Goal: Check status: Check status

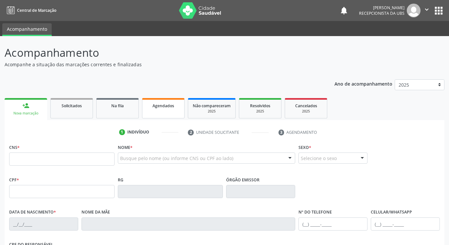
click at [162, 107] on span "Agendados" at bounding box center [164, 106] width 22 height 6
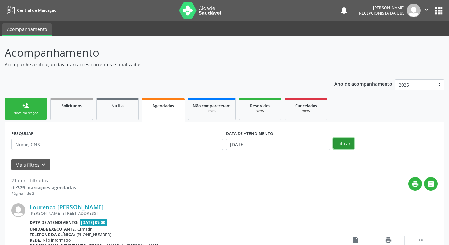
click at [336, 142] on button "Filtrar" at bounding box center [344, 142] width 21 height 11
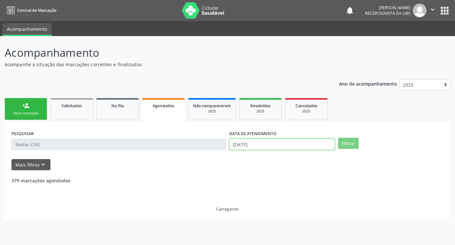
click at [311, 145] on input "[DATE]" at bounding box center [281, 143] width 105 height 11
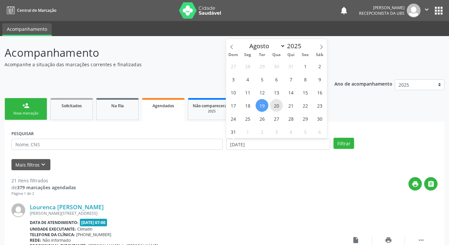
click at [278, 106] on span "20" at bounding box center [276, 105] width 13 height 13
type input "[DATE]"
click at [278, 106] on span "20" at bounding box center [276, 105] width 13 height 13
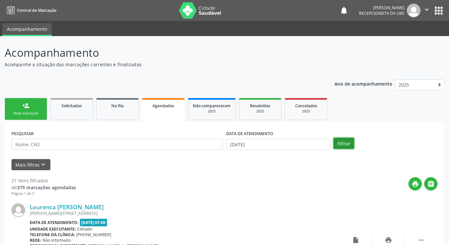
click at [340, 142] on button "Filtrar" at bounding box center [344, 142] width 21 height 11
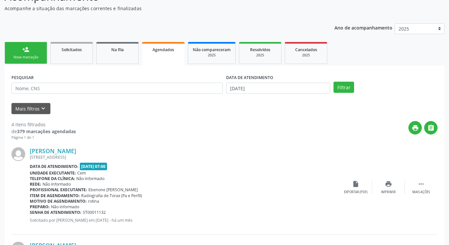
scroll to position [40, 0]
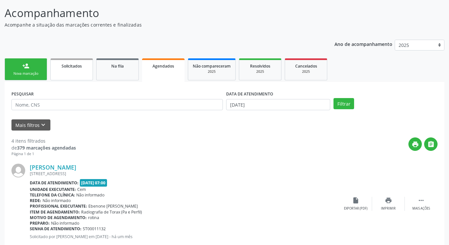
click at [78, 72] on link "Solicitados" at bounding box center [71, 69] width 43 height 22
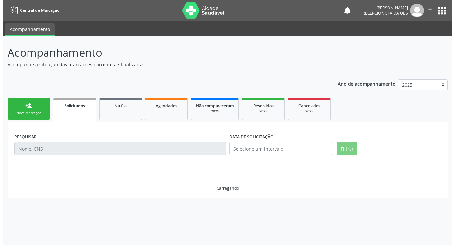
scroll to position [0, 0]
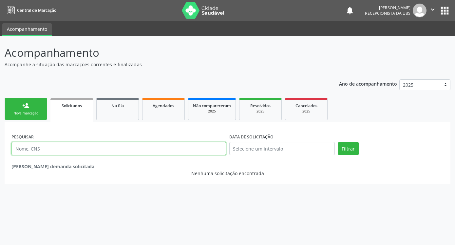
click at [81, 148] on input "text" at bounding box center [118, 148] width 214 height 13
type input "cicera dias de [PERSON_NAME]"
click at [338, 142] on button "Filtrar" at bounding box center [348, 148] width 21 height 13
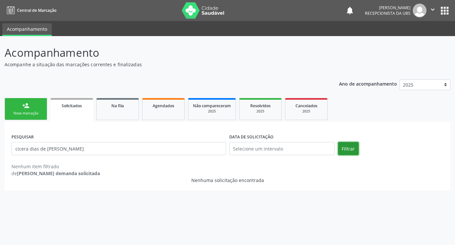
click at [346, 147] on button "Filtrar" at bounding box center [348, 148] width 21 height 13
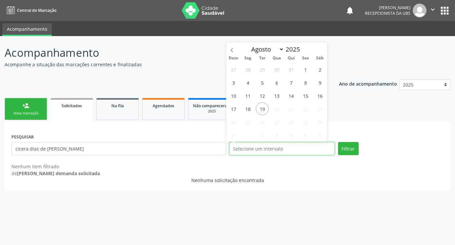
click at [311, 151] on input "text" at bounding box center [281, 148] width 105 height 13
click at [306, 71] on span "1" at bounding box center [305, 69] width 13 height 13
type input "[DATE]"
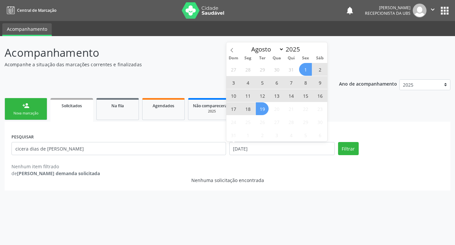
click at [262, 108] on span "19" at bounding box center [262, 108] width 13 height 13
select select "7"
click at [271, 148] on input "[DATE] até [DATE]" at bounding box center [281, 148] width 105 height 13
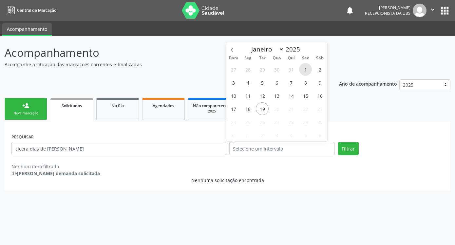
click at [307, 67] on span "1" at bounding box center [305, 69] width 13 height 13
type input "[DATE]"
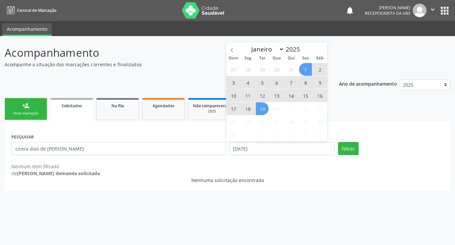
click at [264, 111] on span "19" at bounding box center [262, 108] width 13 height 13
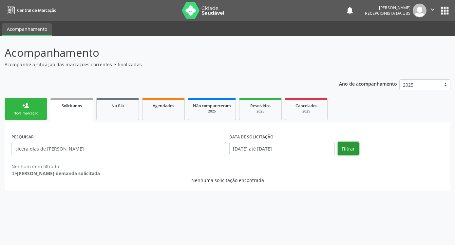
click at [347, 148] on button "Filtrar" at bounding box center [348, 148] width 21 height 13
drag, startPoint x: 78, startPoint y: 150, endPoint x: 9, endPoint y: 155, distance: 69.3
click at [11, 155] on input "cicera dias de [PERSON_NAME]" at bounding box center [118, 148] width 214 height 13
click at [176, 112] on link "Agendados" at bounding box center [163, 109] width 43 height 22
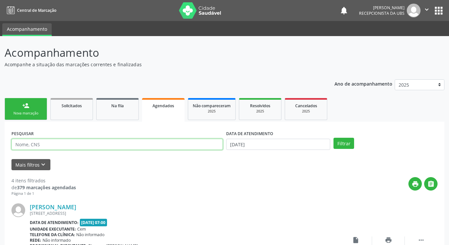
click at [66, 144] on input "text" at bounding box center [116, 143] width 211 height 11
paste input "cicera dias de [PERSON_NAME]"
type input "cicera dias de [PERSON_NAME]"
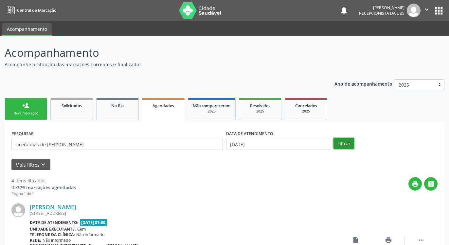
click at [345, 142] on button "Filtrar" at bounding box center [344, 142] width 21 height 11
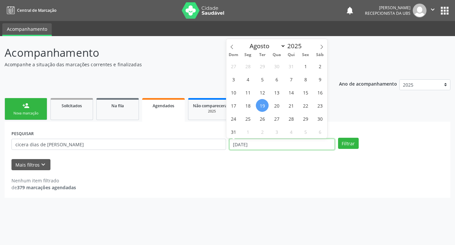
click at [280, 142] on input "[DATE]" at bounding box center [281, 143] width 105 height 11
click at [276, 104] on span "20" at bounding box center [276, 105] width 13 height 13
type input "[DATE]"
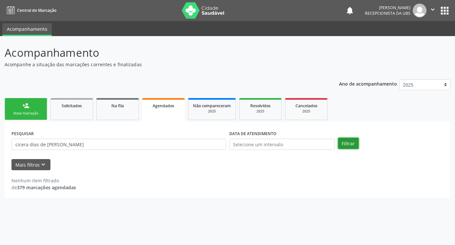
click at [349, 142] on button "Filtrar" at bounding box center [348, 142] width 21 height 11
click at [280, 143] on input "text" at bounding box center [281, 143] width 105 height 11
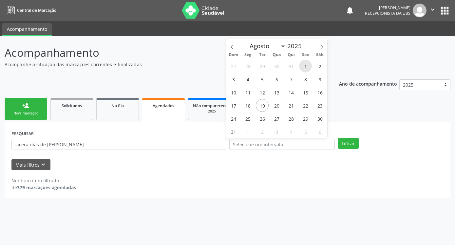
click at [302, 66] on span "1" at bounding box center [305, 66] width 13 height 13
type input "[DATE]"
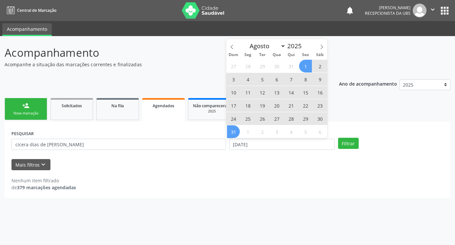
click at [234, 132] on span "31" at bounding box center [233, 131] width 13 height 13
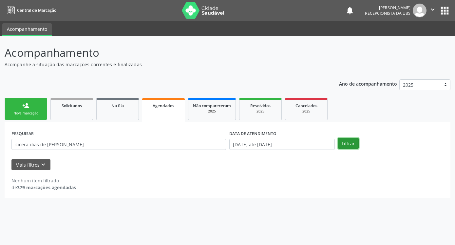
click at [353, 147] on button "Filtrar" at bounding box center [348, 142] width 21 height 11
